Goal: Obtain resource: Download file/media

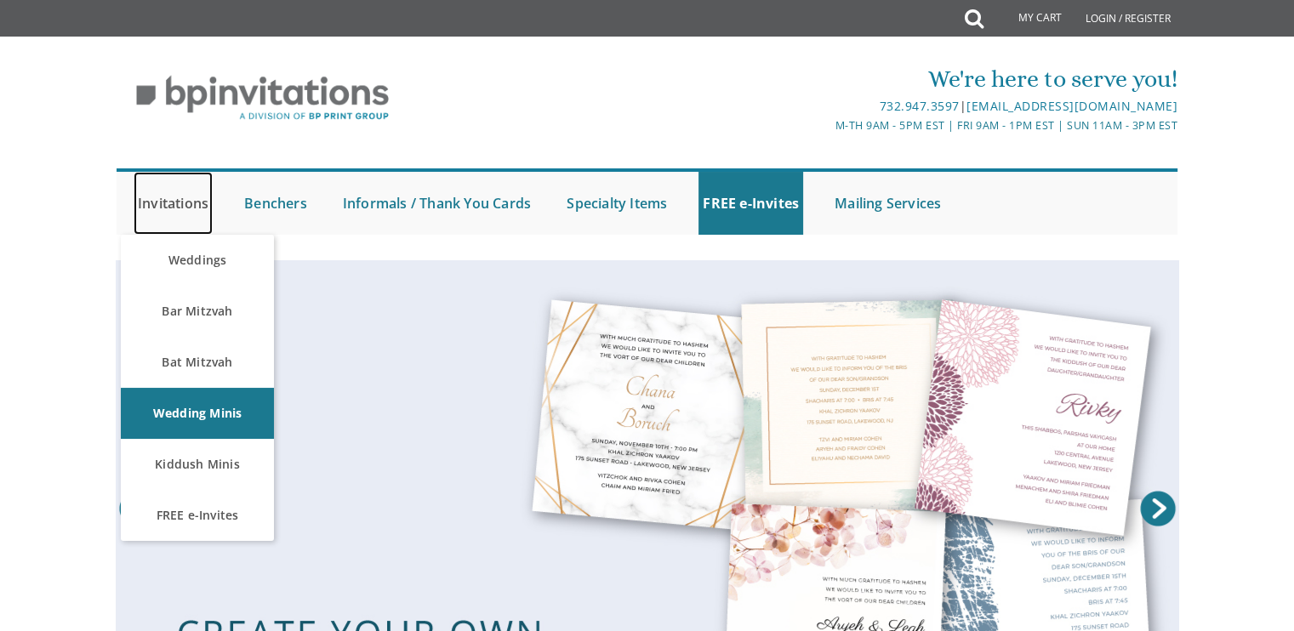
click at [183, 209] on link "Invitations" at bounding box center [173, 203] width 79 height 63
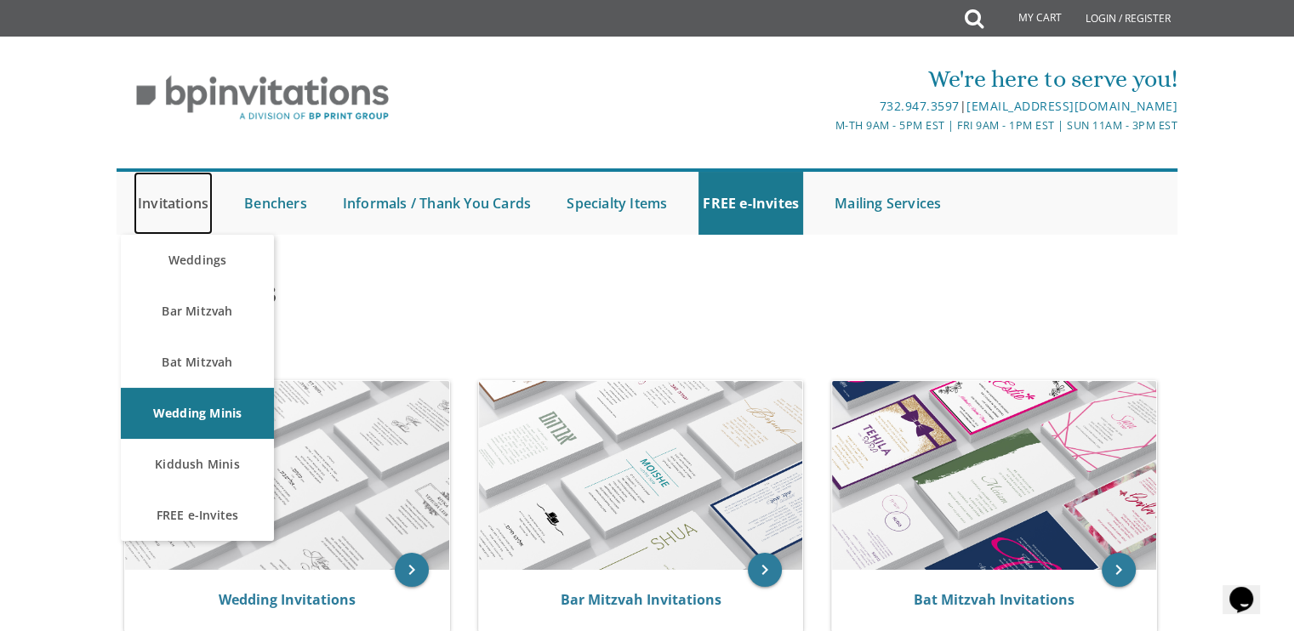
click at [178, 195] on link "Invitations" at bounding box center [173, 203] width 79 height 63
click at [175, 198] on link "Invitations" at bounding box center [173, 203] width 79 height 63
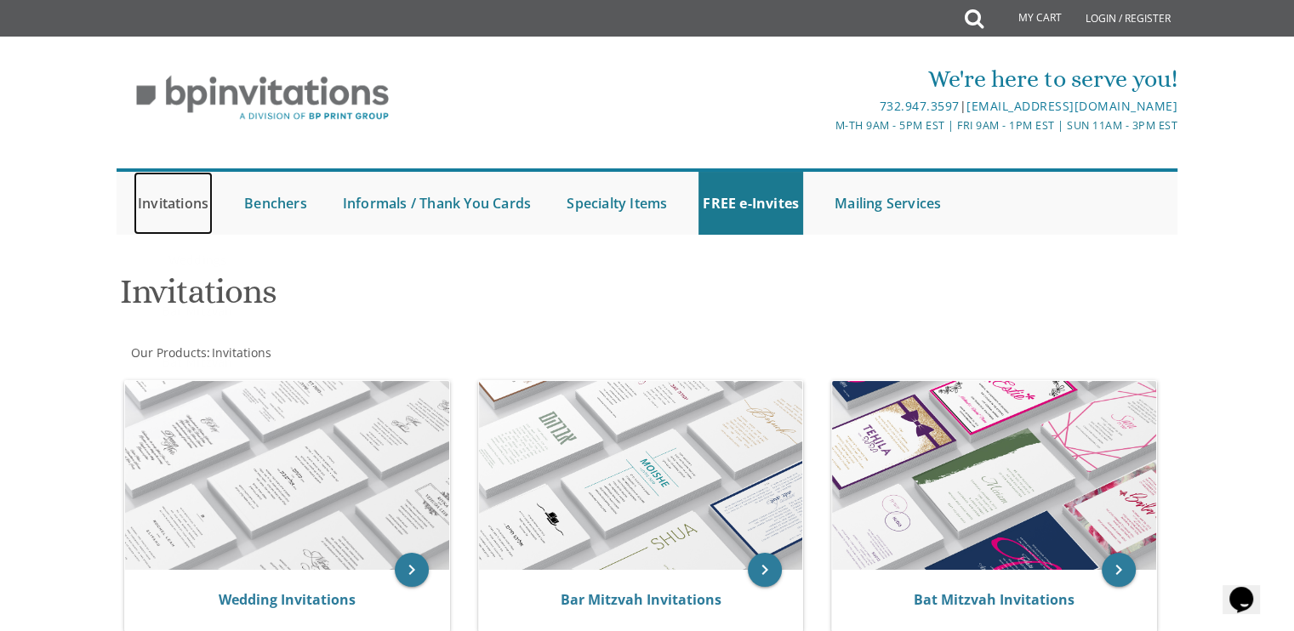
click at [174, 202] on link "Invitations" at bounding box center [173, 203] width 79 height 63
click at [174, 201] on link "Invitations" at bounding box center [173, 203] width 79 height 63
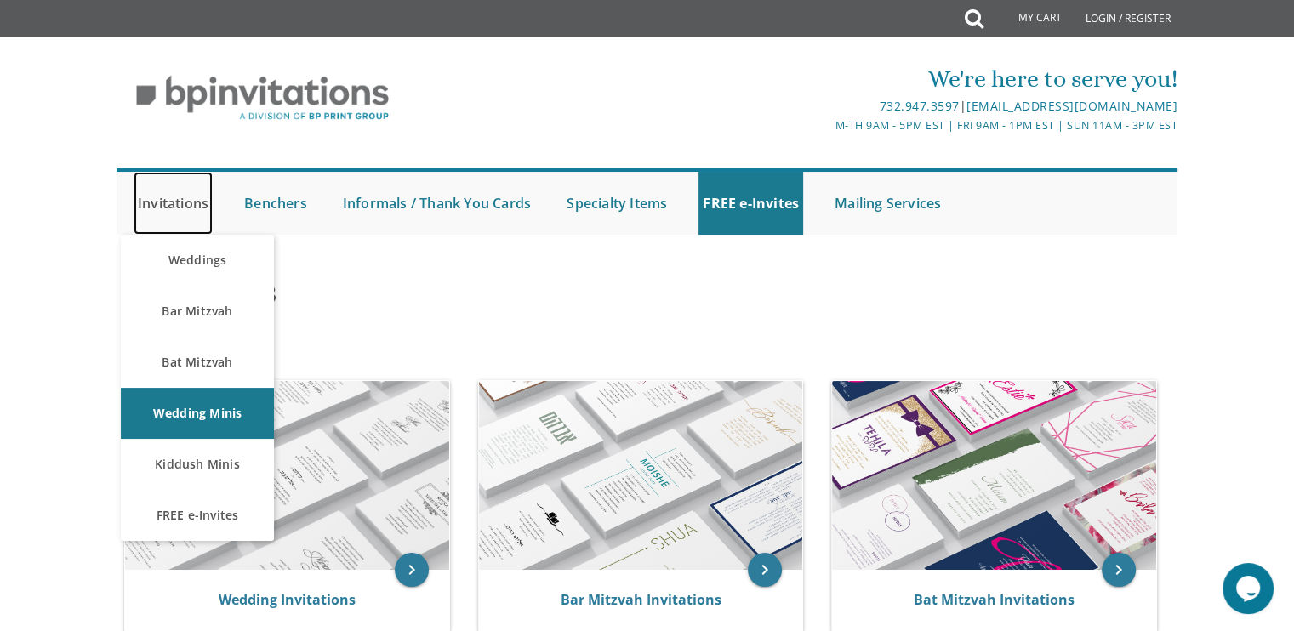
click at [191, 202] on link "Invitations" at bounding box center [173, 203] width 79 height 63
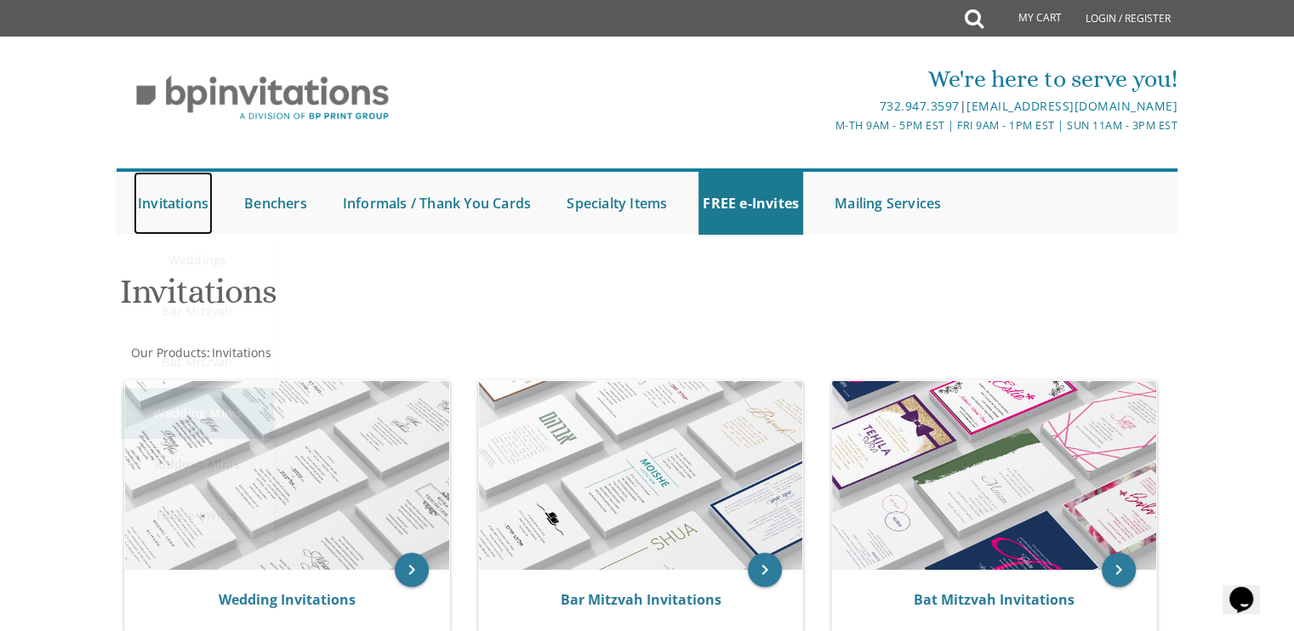
click at [191, 202] on link "Invitations" at bounding box center [173, 203] width 79 height 63
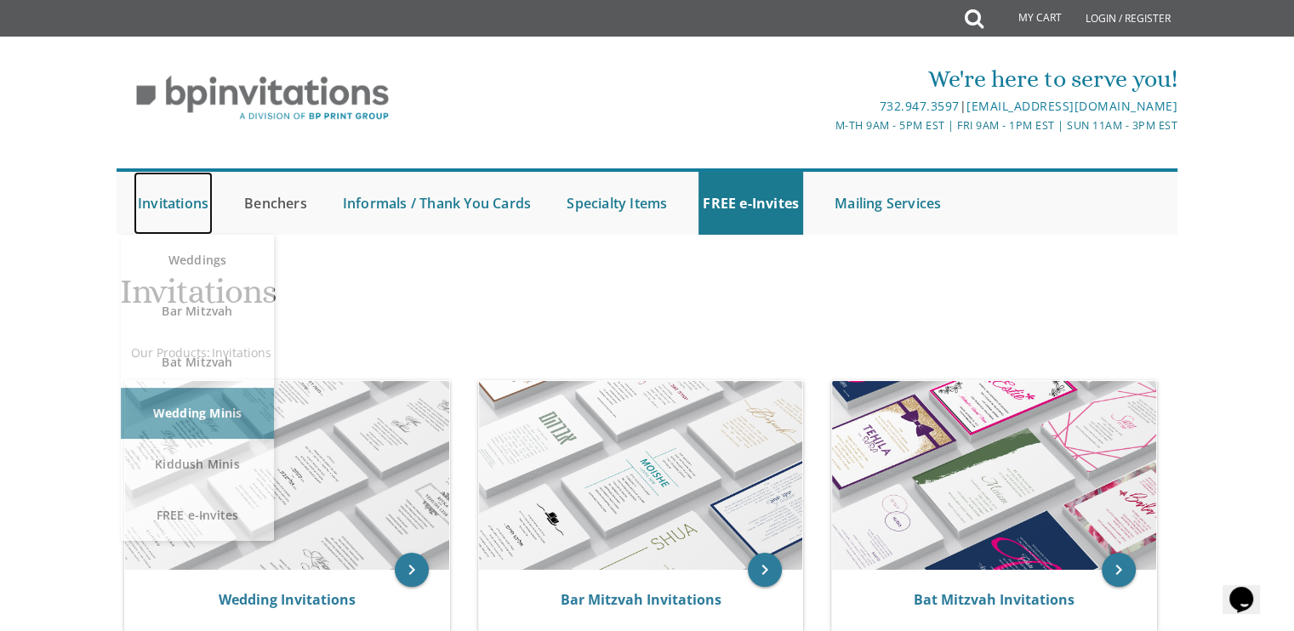
drag, startPoint x: 0, startPoint y: 0, endPoint x: 267, endPoint y: 192, distance: 329.3
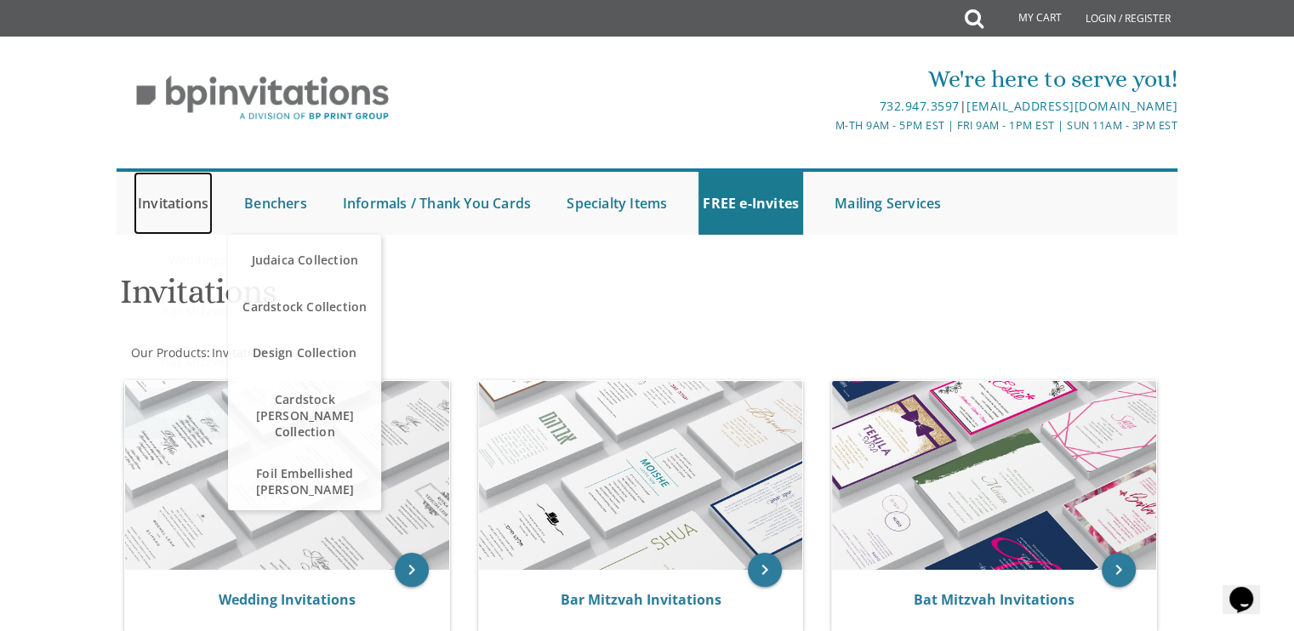
drag, startPoint x: 267, startPoint y: 192, endPoint x: 171, endPoint y: 199, distance: 96.4
click at [171, 199] on link "Invitations" at bounding box center [173, 203] width 79 height 63
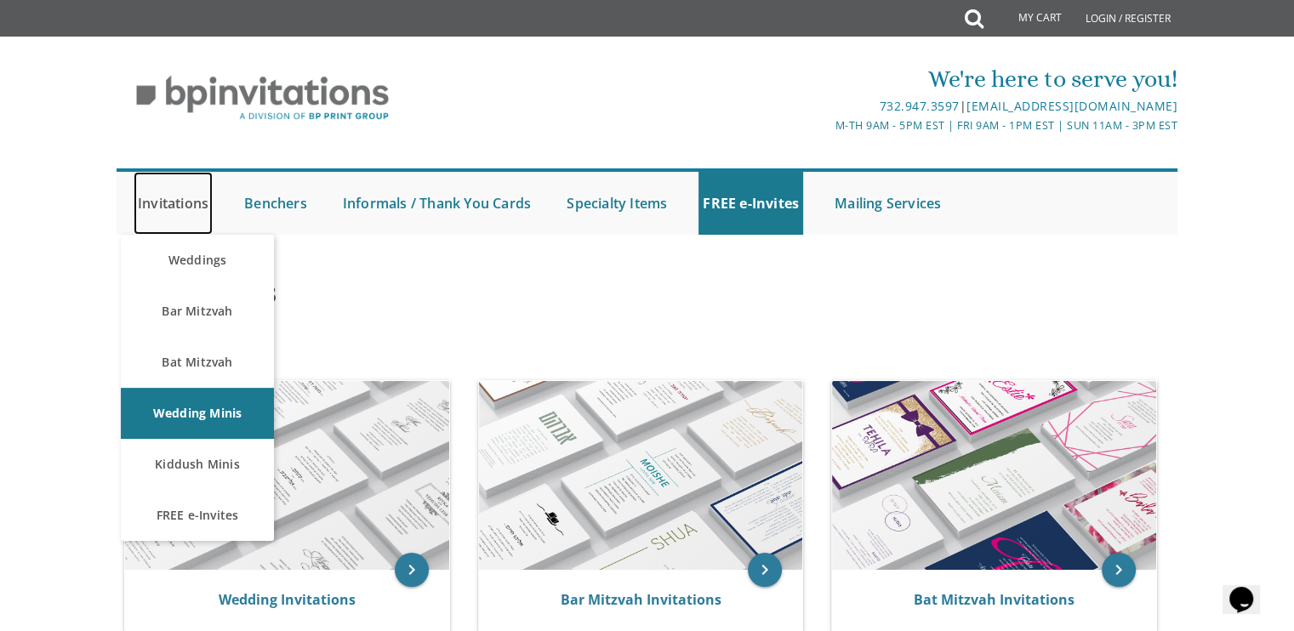
click at [178, 205] on link "Invitations" at bounding box center [173, 203] width 79 height 63
drag, startPoint x: 157, startPoint y: 206, endPoint x: 172, endPoint y: 523, distance: 316.9
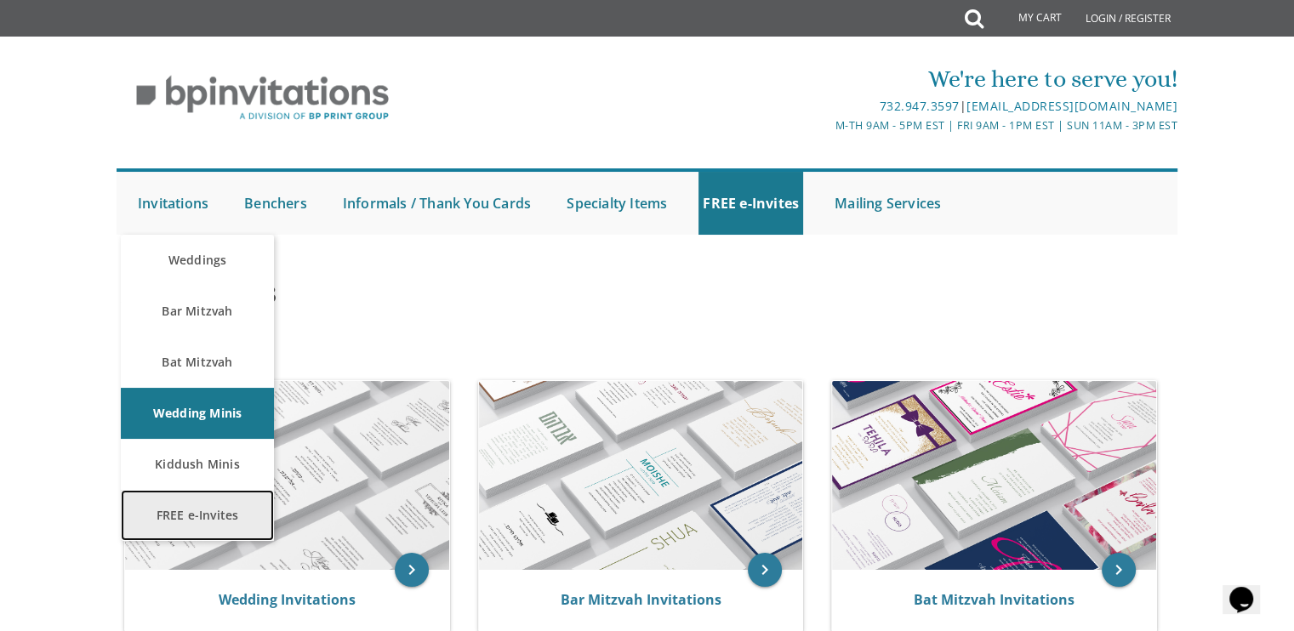
drag, startPoint x: 172, startPoint y: 523, endPoint x: 157, endPoint y: 522, distance: 15.3
click at [157, 522] on link "FREE e-Invites" at bounding box center [197, 515] width 153 height 51
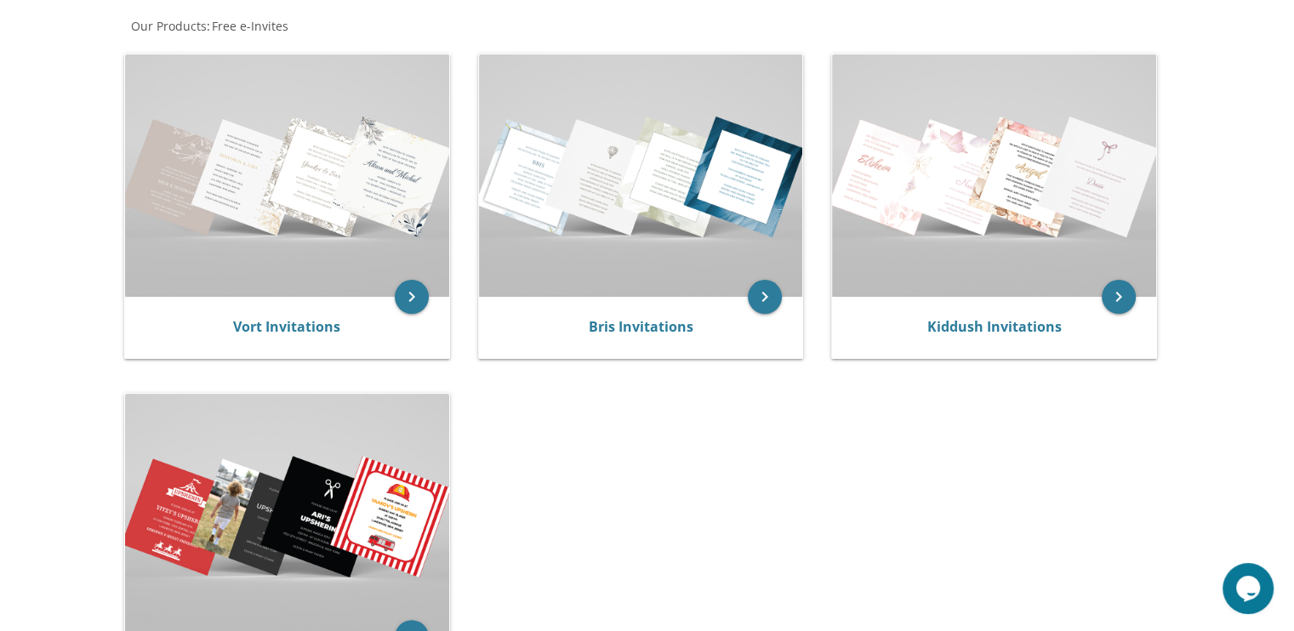
scroll to position [340, 0]
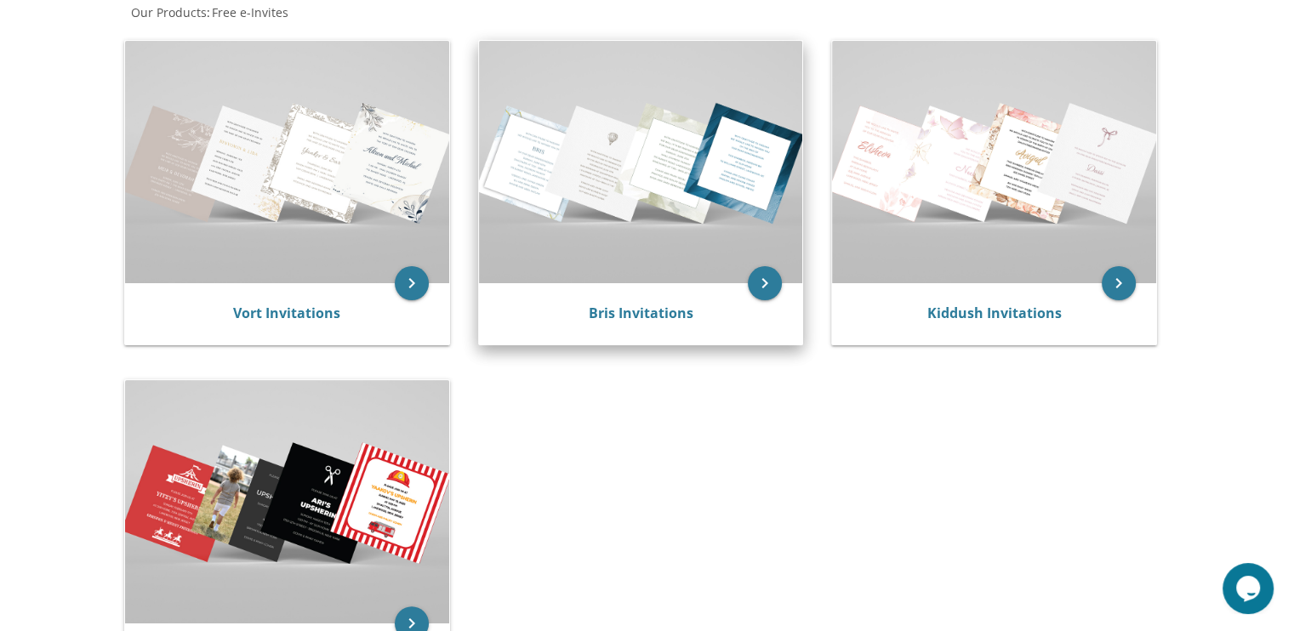
click at [651, 134] on img at bounding box center [641, 162] width 324 height 243
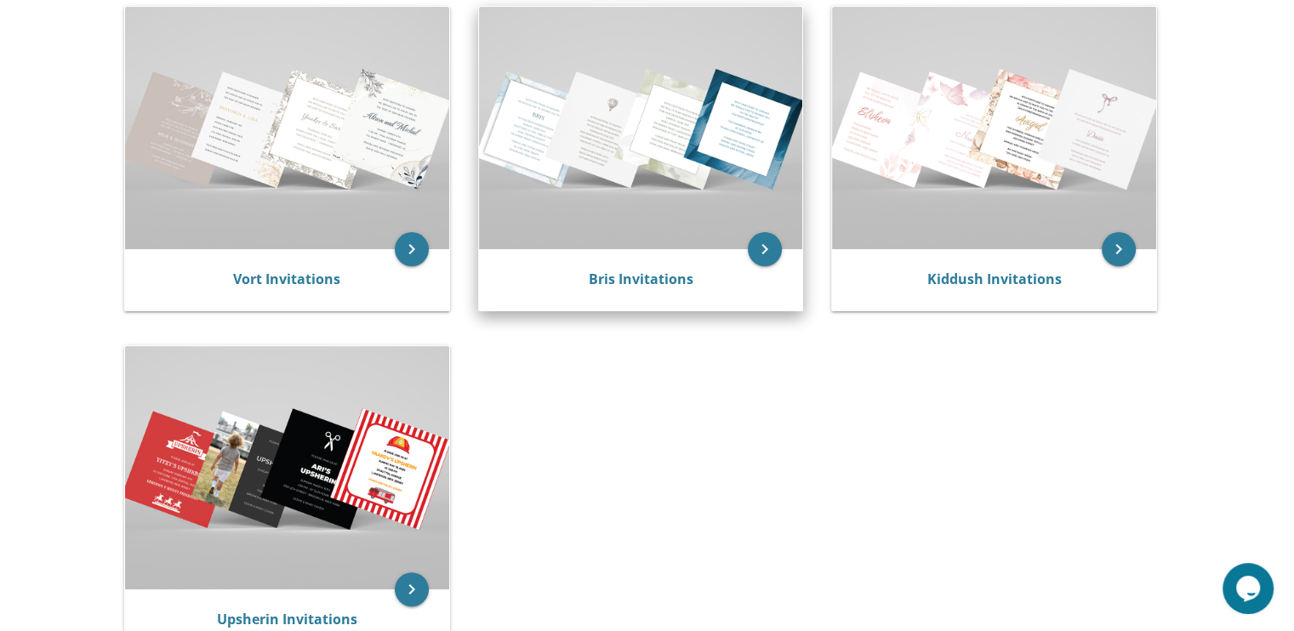
scroll to position [475, 0]
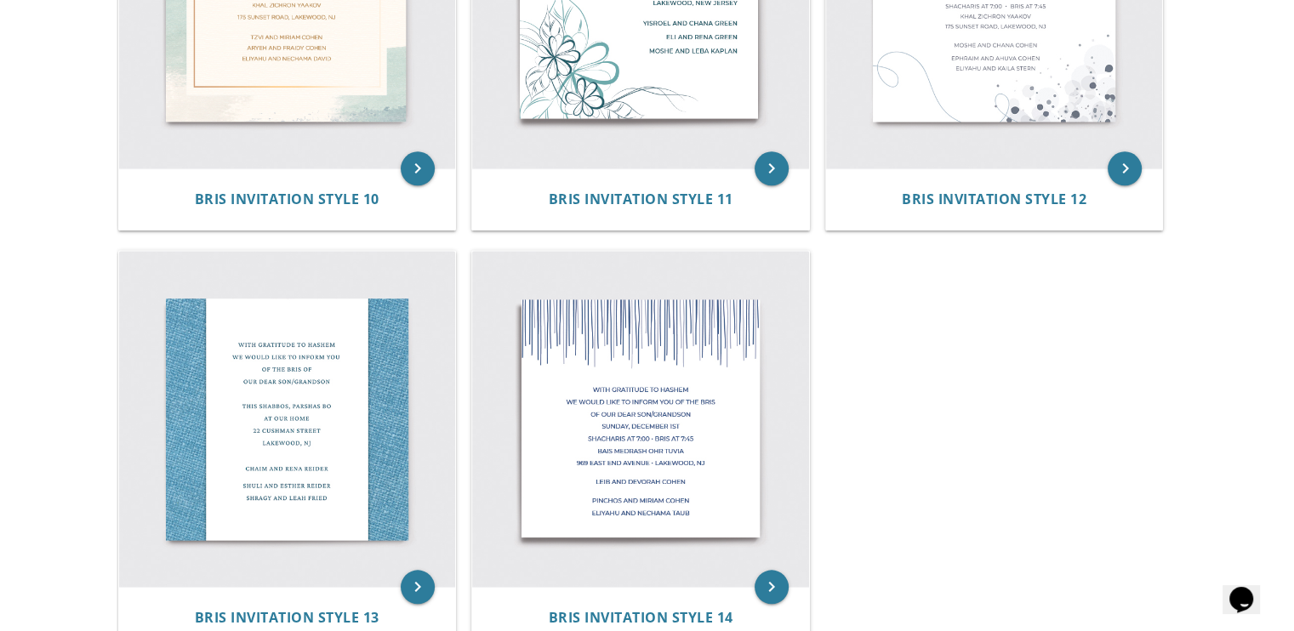
scroll to position [1804, 0]
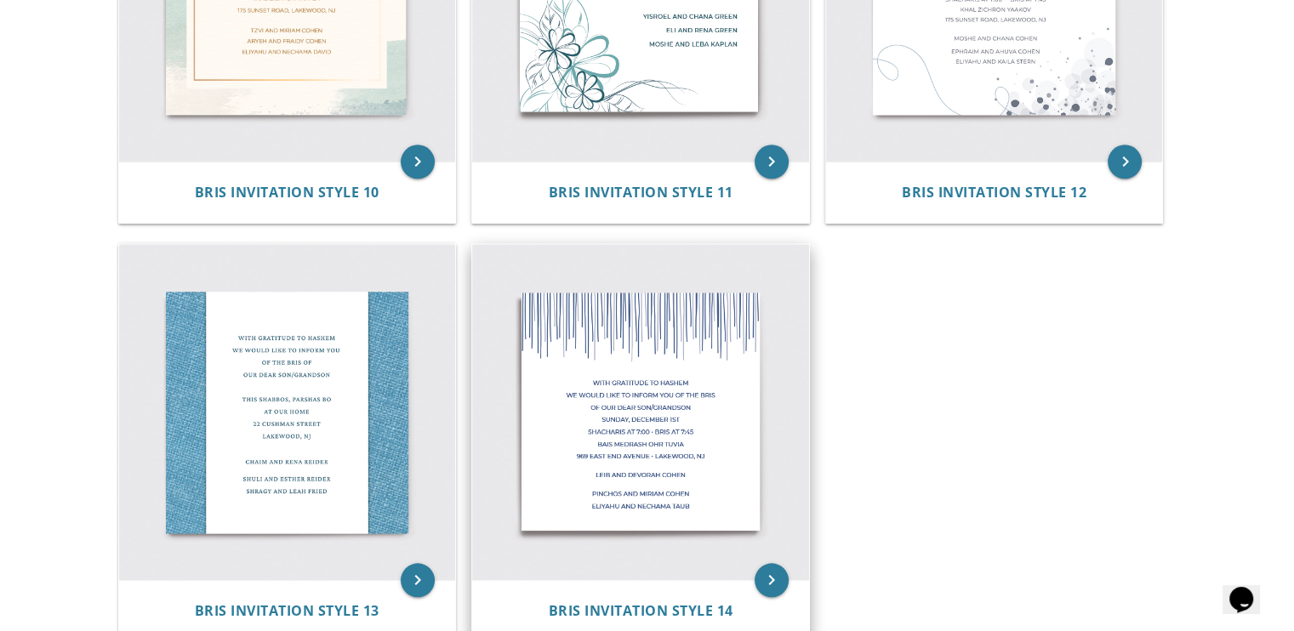
click at [694, 403] on img at bounding box center [640, 412] width 337 height 337
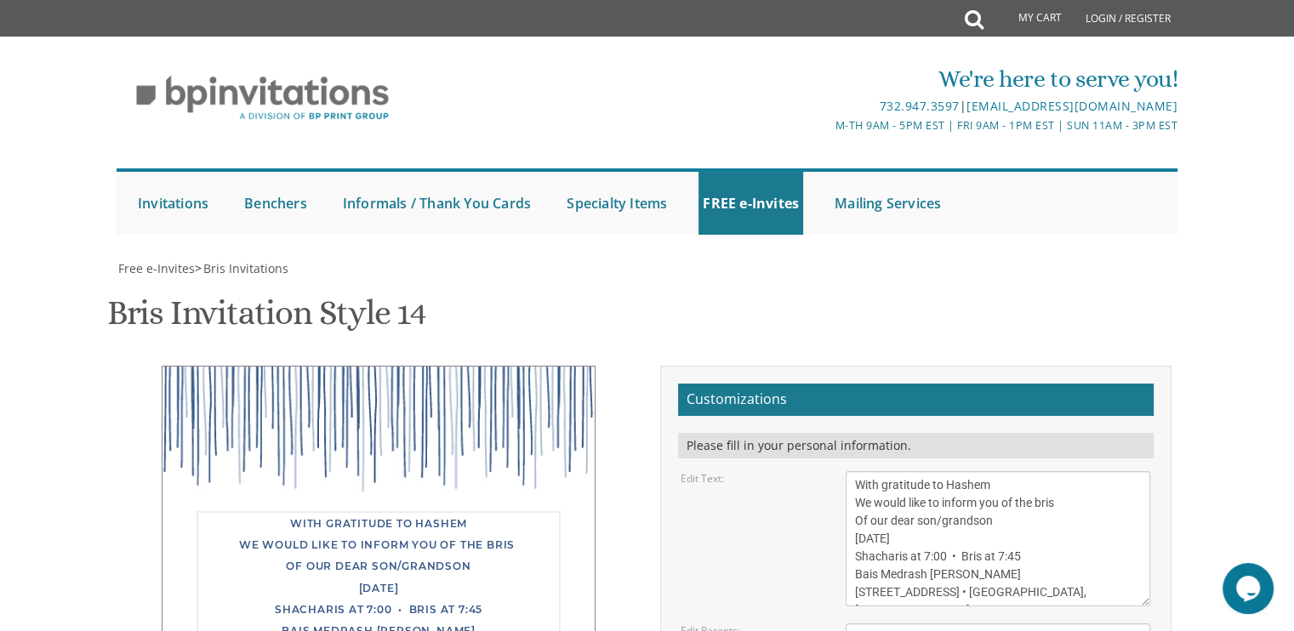
click at [1025, 485] on textarea "With gratitude to Hashem We would like to inform you of the bris Of our dear so…" at bounding box center [998, 538] width 305 height 135
click at [1023, 529] on textarea "With gratitude to Hashem We would like to inform you of the bris Of our dear so…" at bounding box center [998, 538] width 305 height 135
click at [974, 546] on textarea "With gratitude to Hashem We would like to inform you of the bris Of our dear so…" at bounding box center [998, 538] width 305 height 135
click at [1061, 499] on textarea "With gratitude to Hashem We would like to inform you of the bris Of our dear so…" at bounding box center [998, 538] width 305 height 135
click at [984, 527] on textarea "With gratitude to Hashem We would like to inform you of the bris Of our dear so…" at bounding box center [998, 538] width 305 height 135
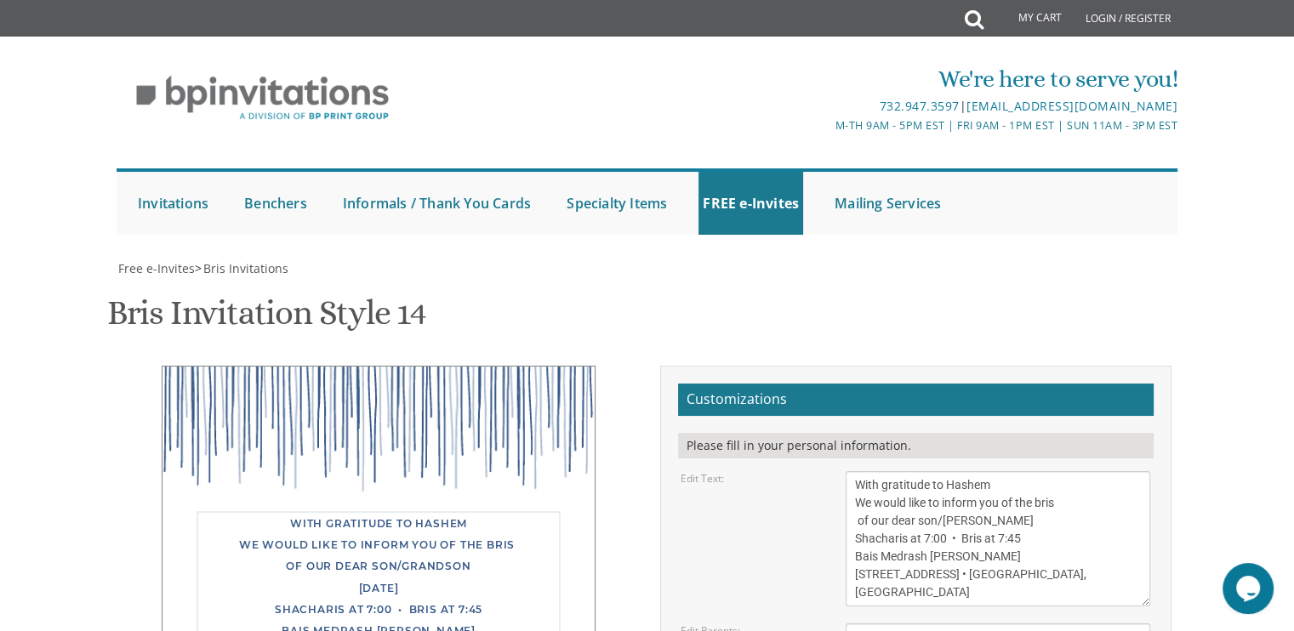
click at [1036, 554] on textarea "With gratitude to Hashem We would like to inform you of the bris Of our dear so…" at bounding box center [998, 538] width 305 height 135
click at [1016, 534] on textarea "With gratitude to Hashem We would like to inform you of the bris Of our dear so…" at bounding box center [998, 538] width 305 height 135
click at [1004, 562] on textarea "With gratitude to Hashem We would like to inform you of the bris Of our dear so…" at bounding box center [998, 538] width 305 height 135
click at [1060, 593] on textarea "With gratitude to Hashem We would like to inform you of the bris Of our dear so…" at bounding box center [998, 538] width 305 height 135
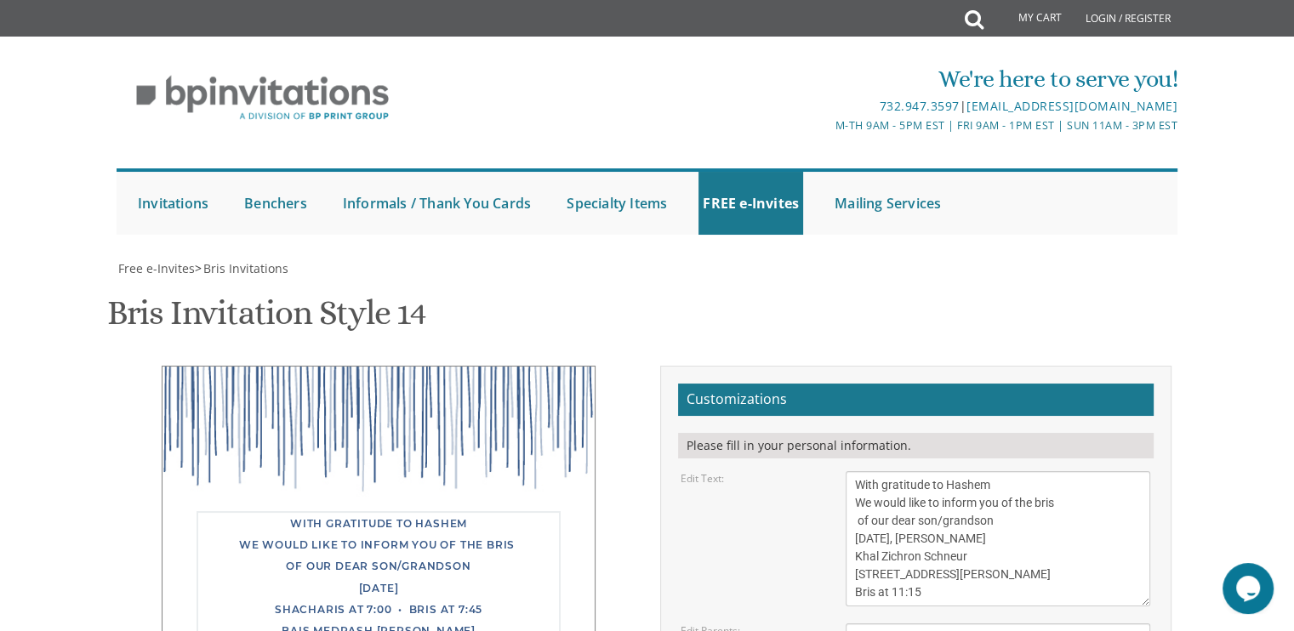
type textarea "With gratitude to Hashem We would like to inform you of the bris of our dear so…"
click at [805, 603] on div "Edit Text: With gratitude to [PERSON_NAME] We would like to inform you of the b…" at bounding box center [915, 538] width 495 height 135
click at [1009, 624] on textarea "[PERSON_NAME] and [PERSON_NAME]" at bounding box center [998, 638] width 305 height 28
type textarea "L"
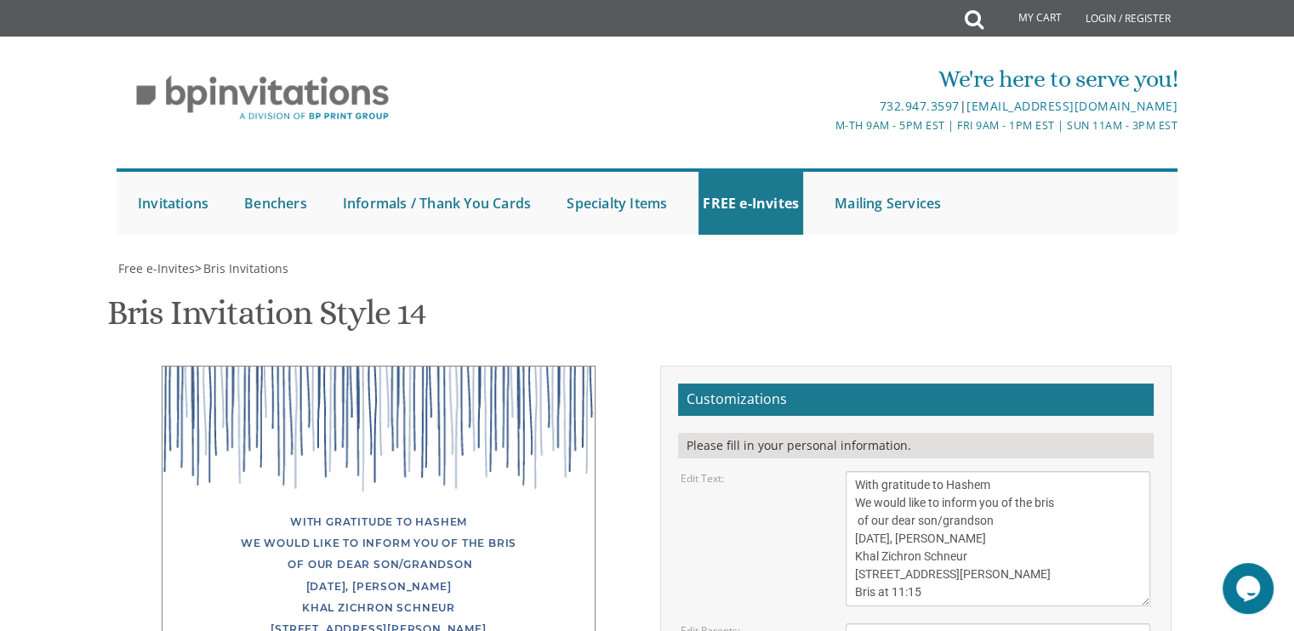
type textarea "[PERSON_NAME] and [PERSON_NAME]"
type textarea "[PERSON_NAME] and [PERSON_NAME] Rabbi [PERSON_NAME] and [PERSON_NAME]"
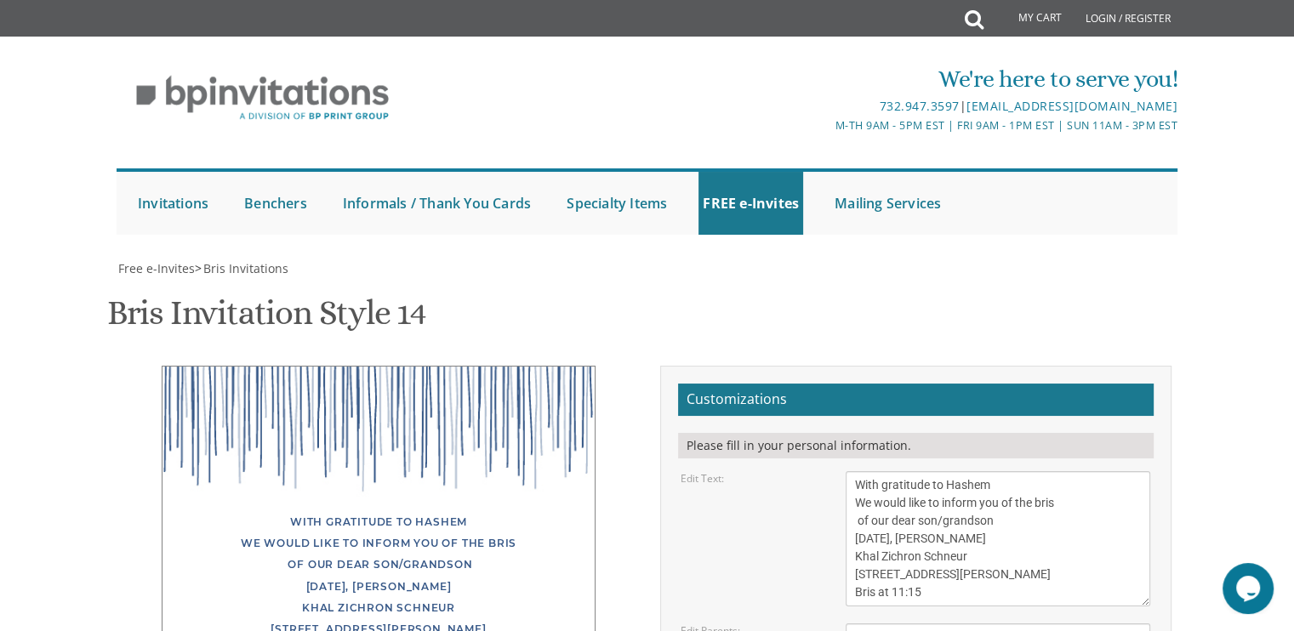
type input "[EMAIL_ADDRESS][DOMAIN_NAME]"
